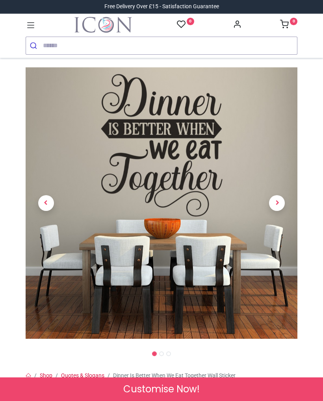
click at [33, 27] on icon at bounding box center [31, 25] width 10 height 10
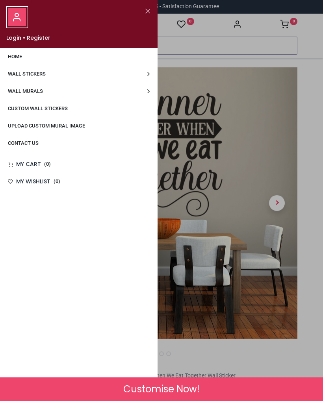
click at [63, 75] on link "Wall Stickers" at bounding box center [78, 73] width 157 height 17
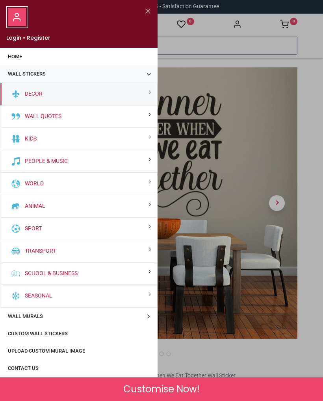
click at [82, 116] on div "Wall Quotes" at bounding box center [78, 116] width 157 height 22
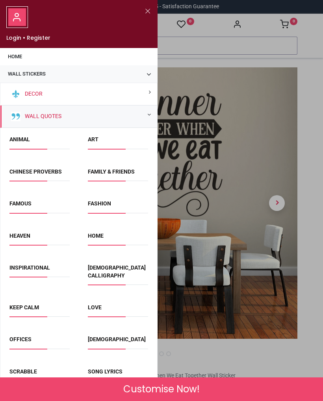
click at [111, 232] on span "Home" at bounding box center [118, 238] width 60 height 13
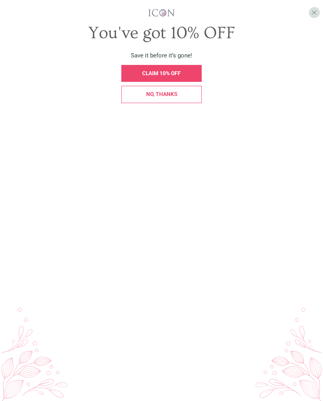
click at [187, 94] on div "No, thanks" at bounding box center [162, 95] width 72 height 6
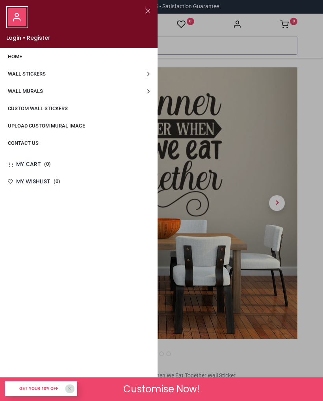
click at [18, 71] on span "Wall Stickers" at bounding box center [27, 74] width 38 height 6
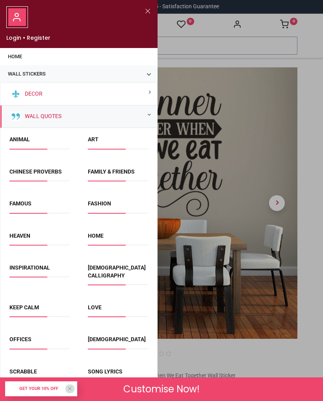
click at [32, 304] on link "Keep Calm" at bounding box center [24, 307] width 30 height 6
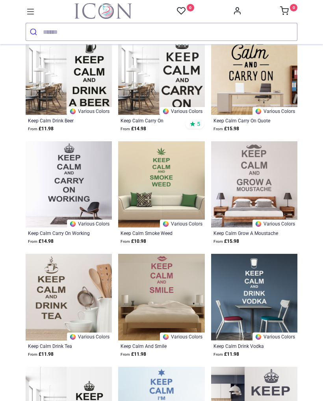
scroll to position [409, 0]
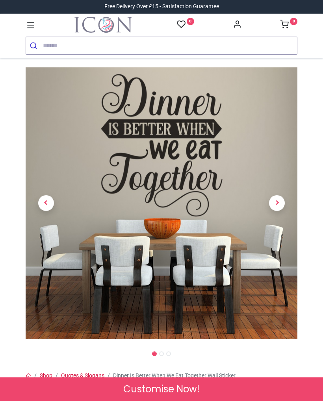
click at [35, 22] on icon at bounding box center [31, 25] width 10 height 10
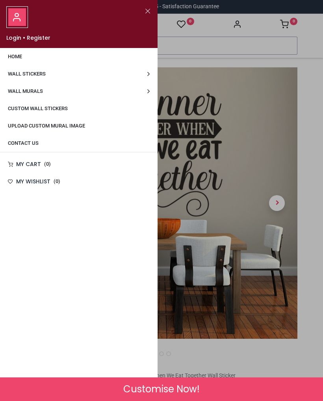
click at [46, 72] on span "Wall Stickers" at bounding box center [27, 74] width 38 height 6
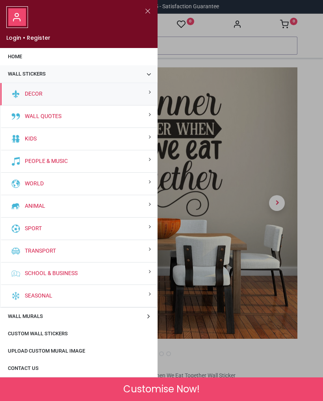
click at [59, 118] on link "Wall Quotes" at bounding box center [42, 117] width 40 height 8
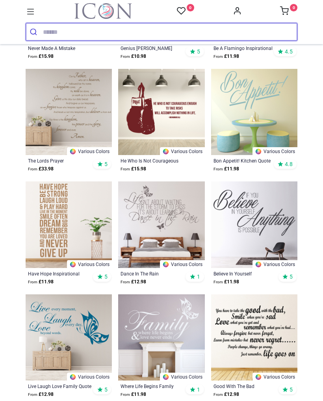
scroll to position [244, 0]
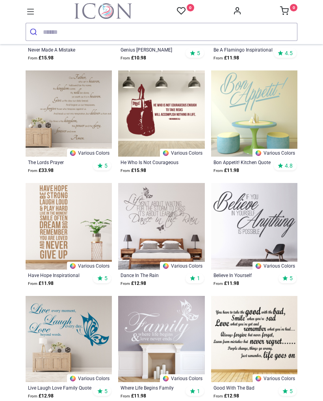
click at [167, 240] on img at bounding box center [161, 226] width 86 height 86
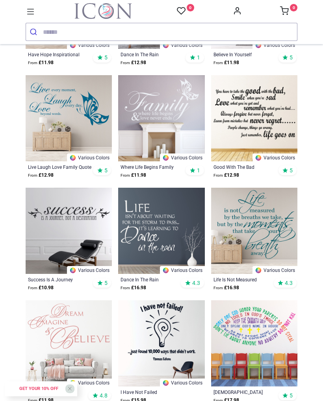
scroll to position [466, 0]
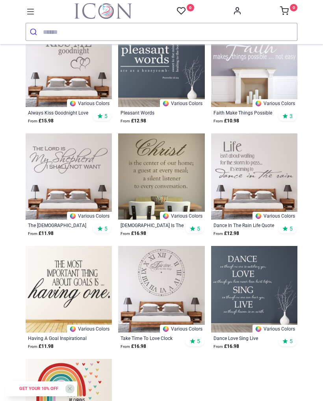
scroll to position [4014, 0]
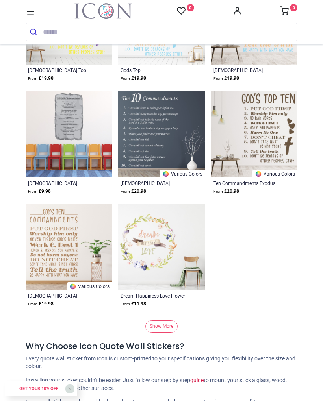
scroll to position [5209, 0]
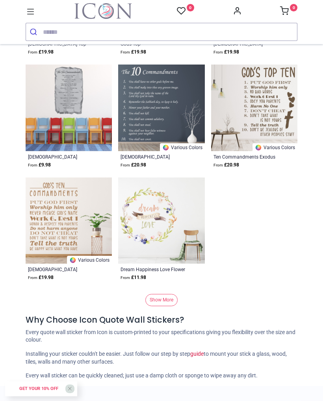
click at [166, 306] on link "Show More" at bounding box center [161, 300] width 32 height 12
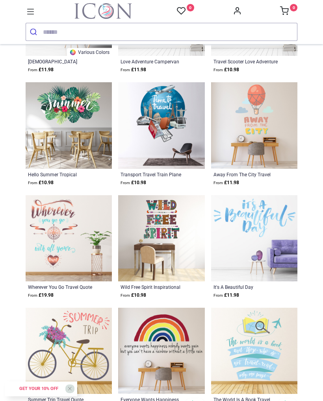
scroll to position [5530, 0]
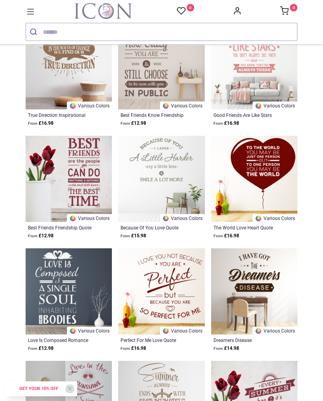
scroll to position [6279, 0]
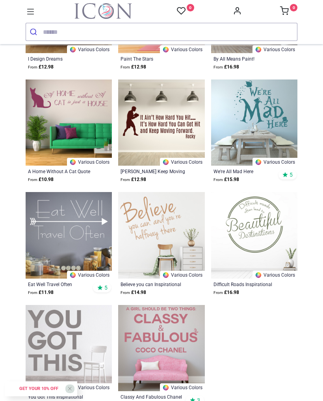
scroll to position [8238, 0]
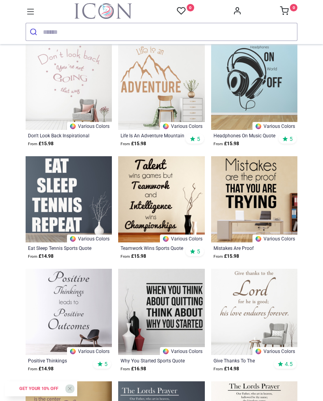
scroll to position [8725, 0]
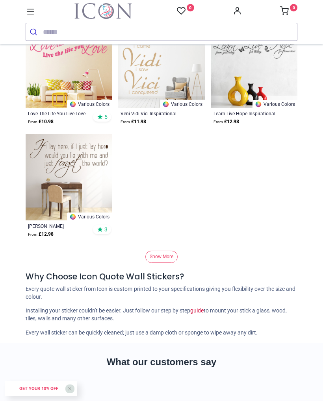
scroll to position [10550, 0]
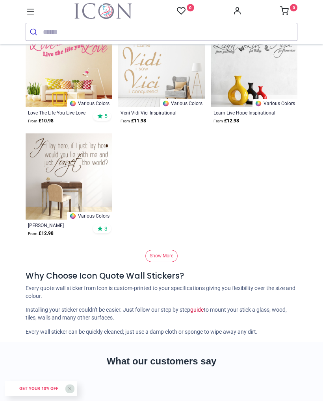
click at [167, 259] on link "Show More" at bounding box center [161, 256] width 32 height 12
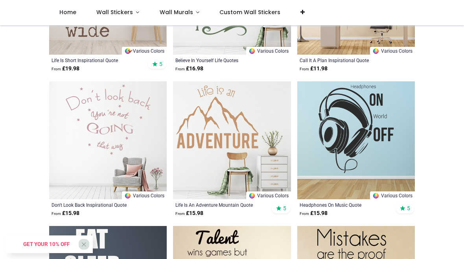
scroll to position [11097, 0]
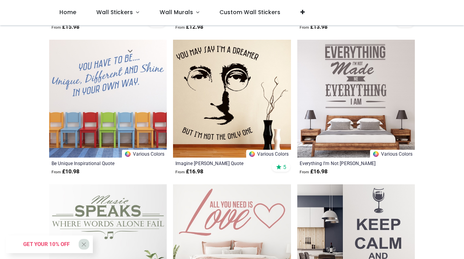
scroll to position [14318, 0]
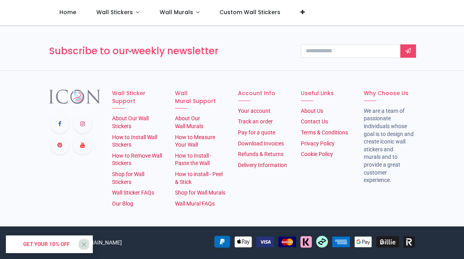
scroll to position [9635, 0]
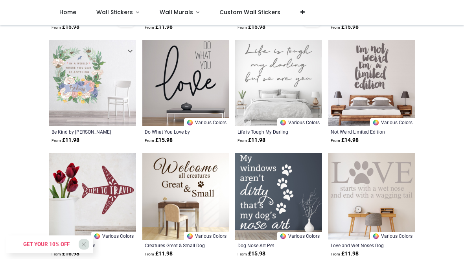
scroll to position [9822, 0]
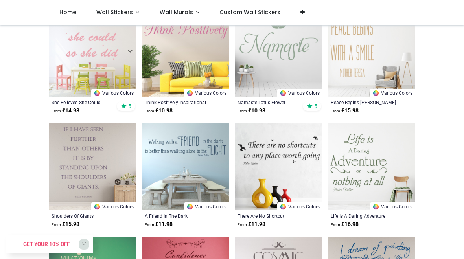
scroll to position [10967, 0]
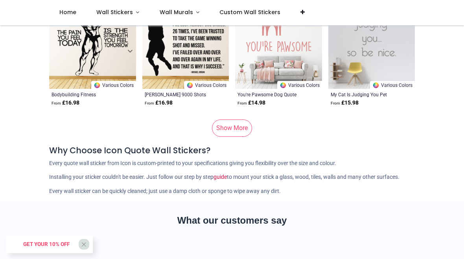
scroll to position [11998, 0]
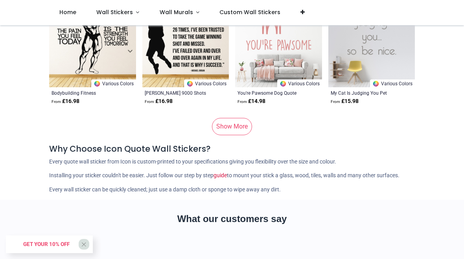
click at [245, 122] on link "Show More" at bounding box center [232, 126] width 40 height 17
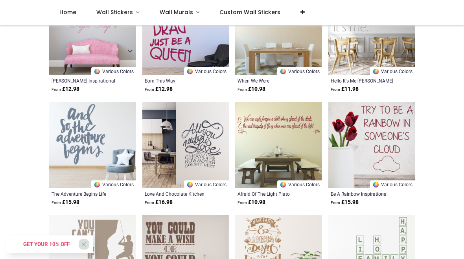
scroll to position [12274, 0]
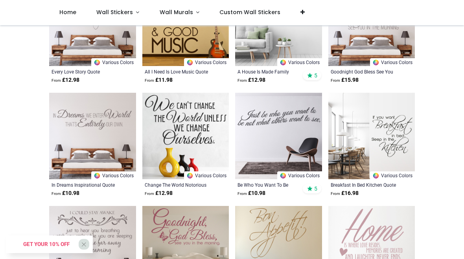
scroll to position [12928, 0]
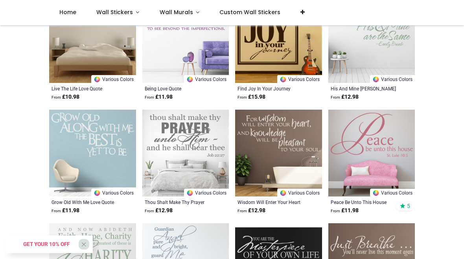
scroll to position [14160, 0]
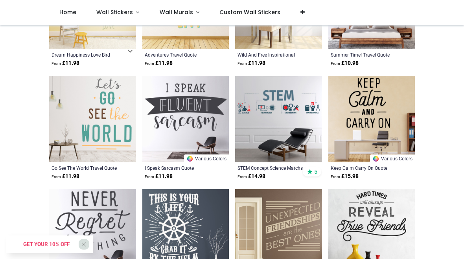
scroll to position [14990, 0]
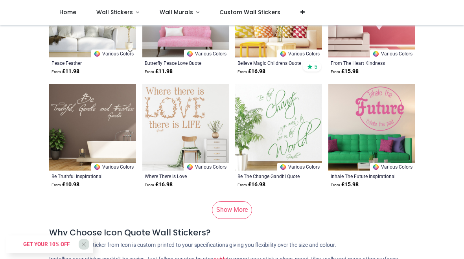
scroll to position [15905, 0]
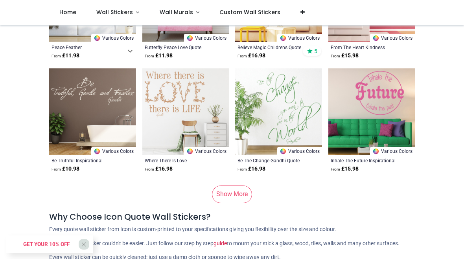
click at [242, 191] on link "Show More" at bounding box center [232, 194] width 40 height 17
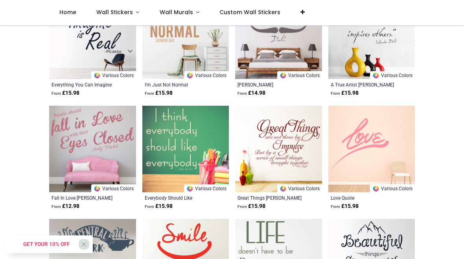
scroll to position [16552, 0]
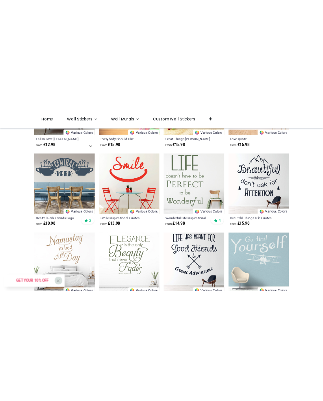
scroll to position [16710, 0]
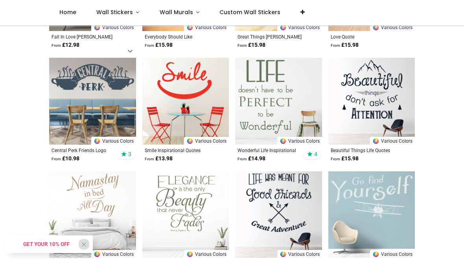
click at [287, 102] on img at bounding box center [278, 101] width 87 height 87
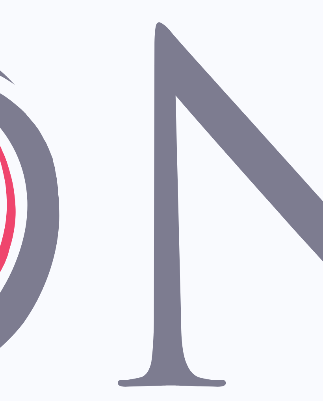
scroll to position [14171, 0]
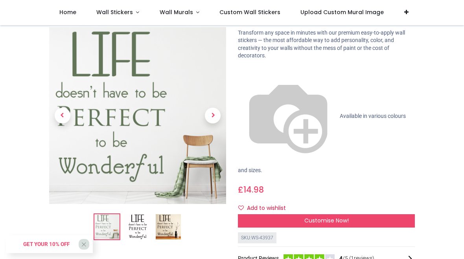
scroll to position [59, 0]
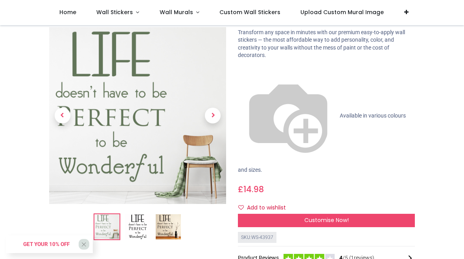
click at [217, 116] on span "Next" at bounding box center [213, 116] width 16 height 16
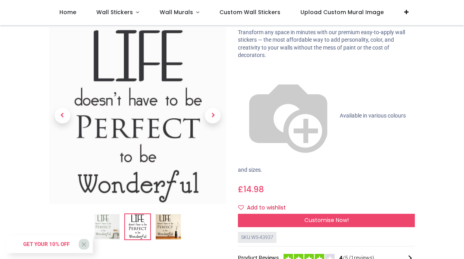
click at [216, 117] on span "Next" at bounding box center [213, 116] width 16 height 16
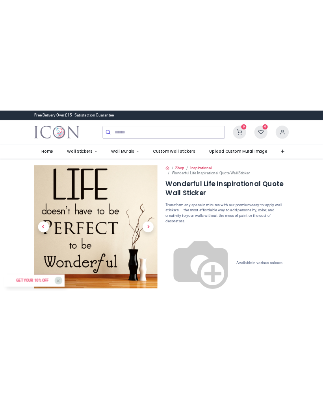
scroll to position [0, 0]
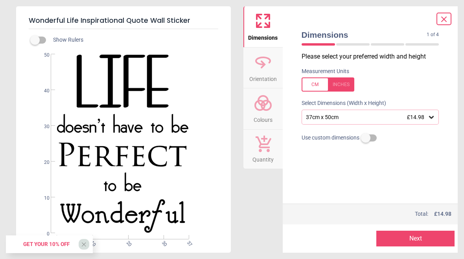
click at [432, 117] on icon at bounding box center [431, 117] width 5 height 3
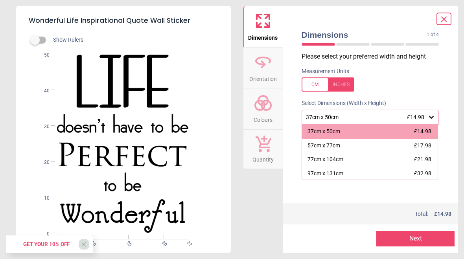
click at [425, 175] on span "£32.98" at bounding box center [422, 173] width 17 height 6
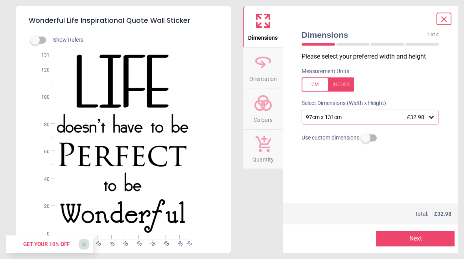
click at [350, 44] on div at bounding box center [353, 44] width 33 height 2
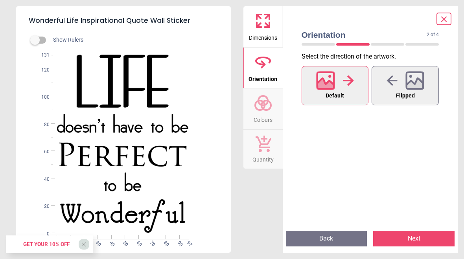
click at [387, 45] on div at bounding box center [387, 44] width 33 height 2
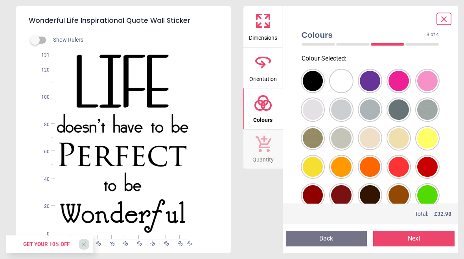
click at [314, 80] on div at bounding box center [313, 81] width 20 height 20
click at [355, 45] on div at bounding box center [353, 44] width 33 height 2
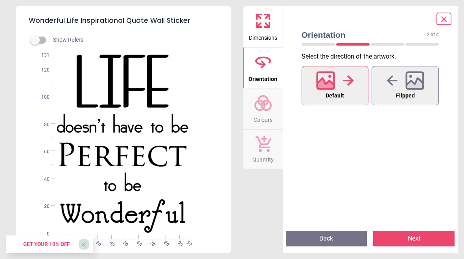
click at [386, 44] on div at bounding box center [387, 44] width 33 height 2
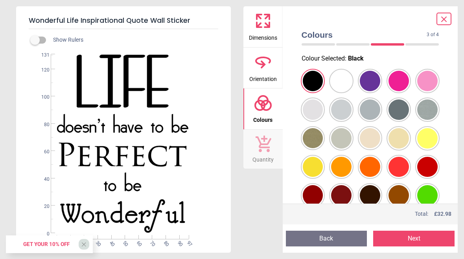
click at [429, 45] on div at bounding box center [422, 44] width 33 height 2
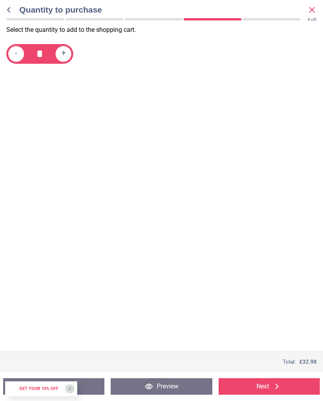
click at [13, 52] on div "-" at bounding box center [16, 54] width 16 height 16
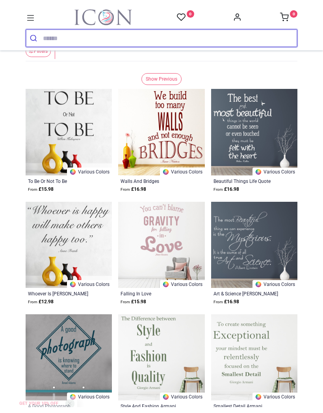
scroll to position [135, 0]
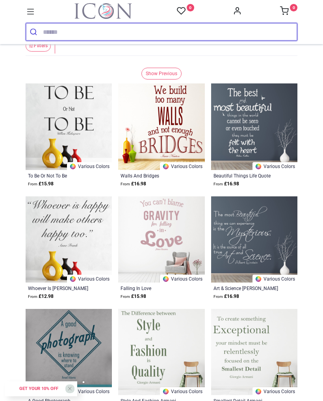
click at [47, 35] on input "search" at bounding box center [170, 31] width 254 height 17
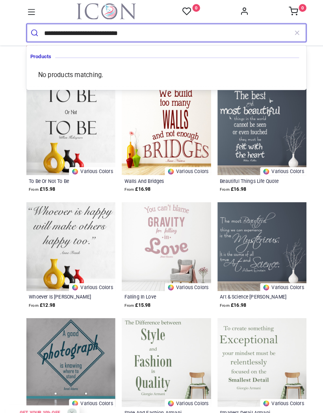
type input "**********"
click at [34, 32] on button "submit" at bounding box center [34, 31] width 17 height 17
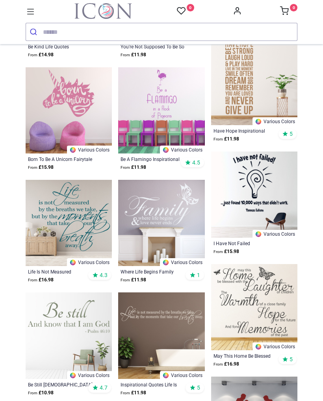
scroll to position [871, 0]
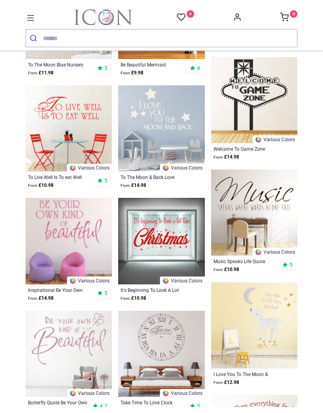
scroll to position [1275, 0]
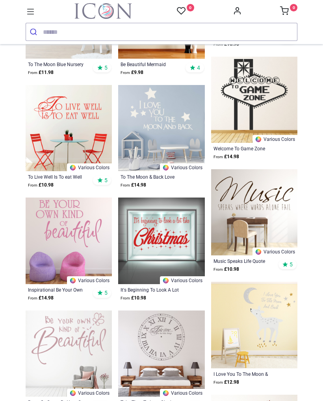
click at [63, 29] on input "search" at bounding box center [170, 31] width 254 height 17
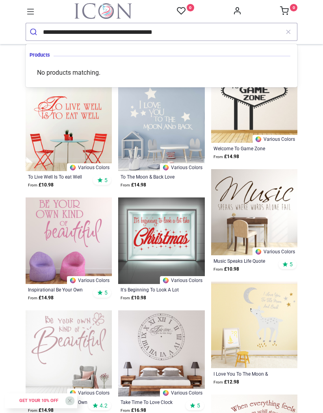
type input "**********"
click at [34, 32] on button "submit" at bounding box center [34, 31] width 17 height 17
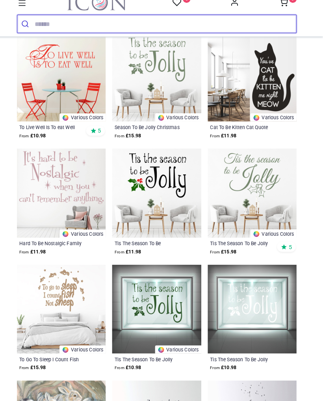
scroll to position [256, 0]
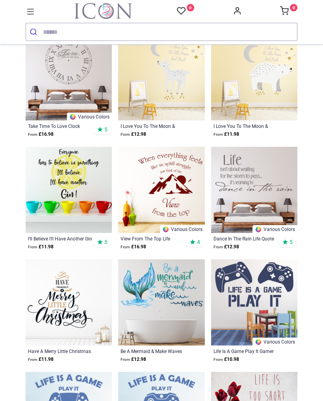
scroll to position [572, 0]
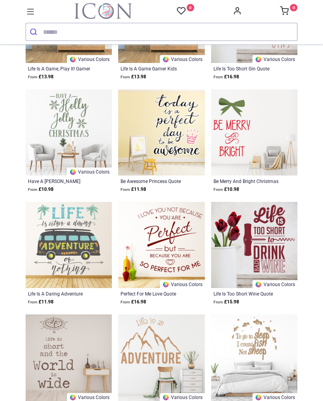
scroll to position [953, 0]
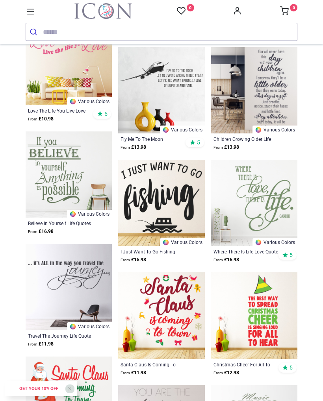
scroll to position [2427, 0]
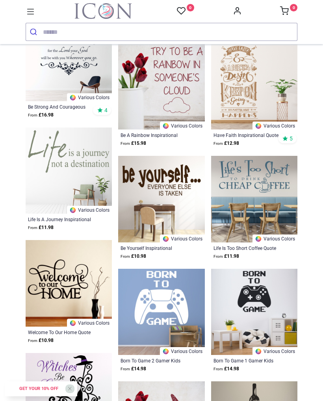
scroll to position [3570, 0]
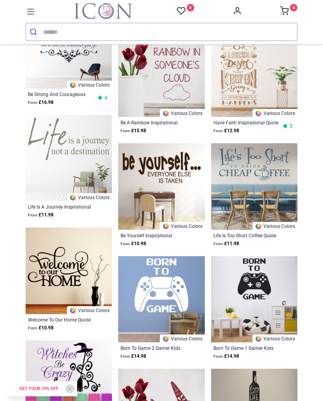
click at [75, 158] on img at bounding box center [69, 158] width 86 height 86
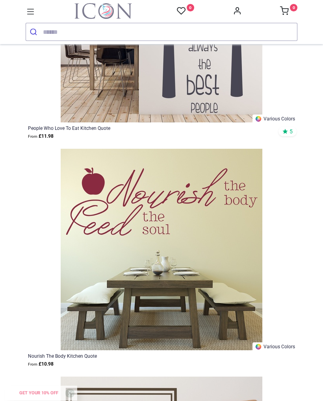
scroll to position [762, 0]
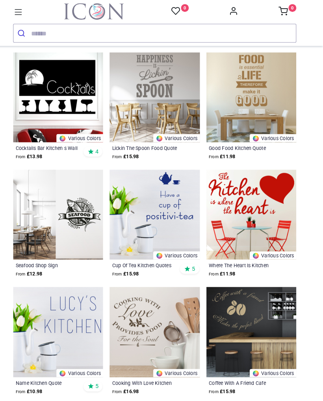
scroll to position [740, 0]
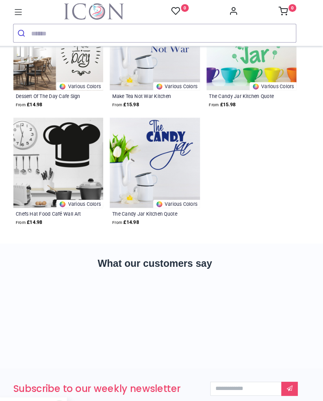
scroll to position [2032, 0]
